Goal: Information Seeking & Learning: Find specific fact

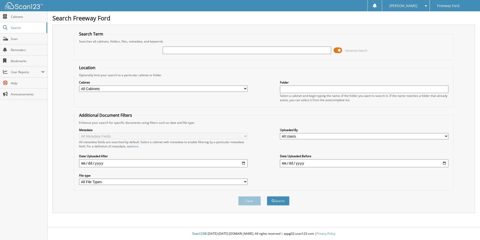
click at [243, 50] on input "text" at bounding box center [247, 50] width 169 height 8
type input "dl7571d"
click at [267, 196] on button "Search" at bounding box center [278, 200] width 23 height 9
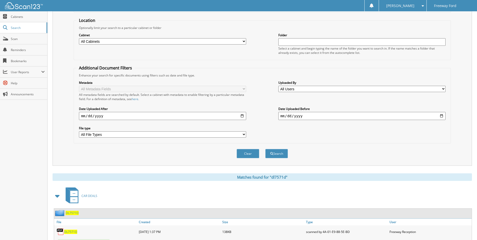
scroll to position [90, 0]
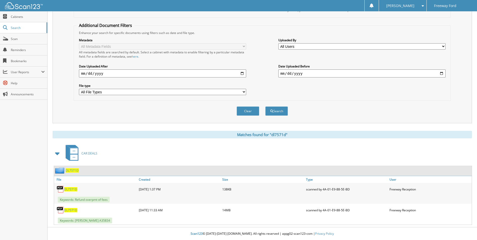
click at [69, 210] on span "DL7571D" at bounding box center [70, 210] width 13 height 4
